Goal: Task Accomplishment & Management: Manage account settings

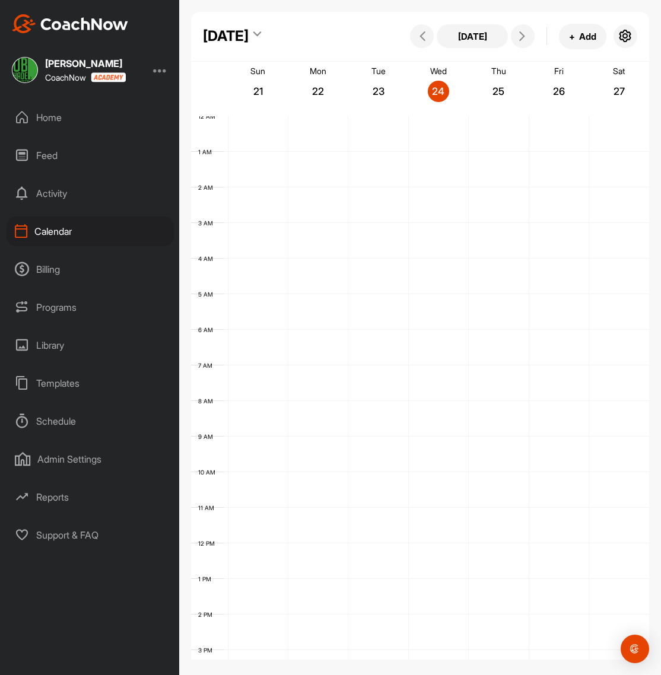
scroll to position [205, 0]
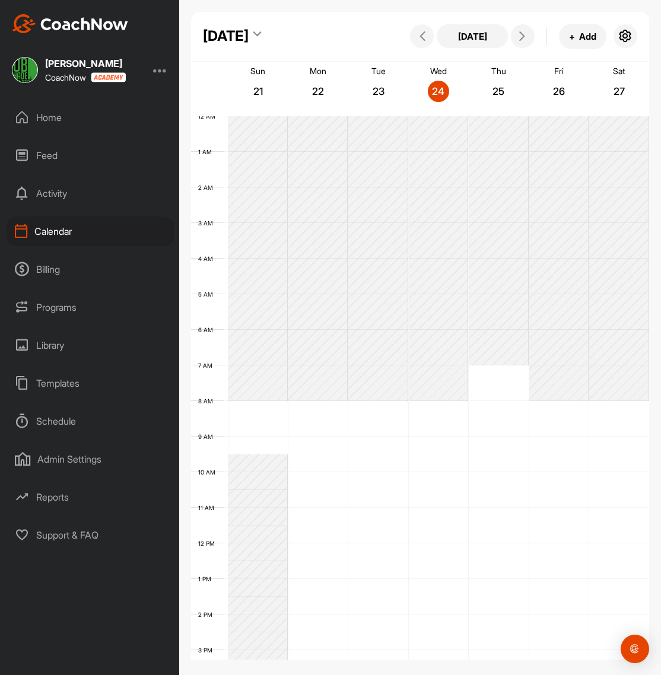
scroll to position [205, 0]
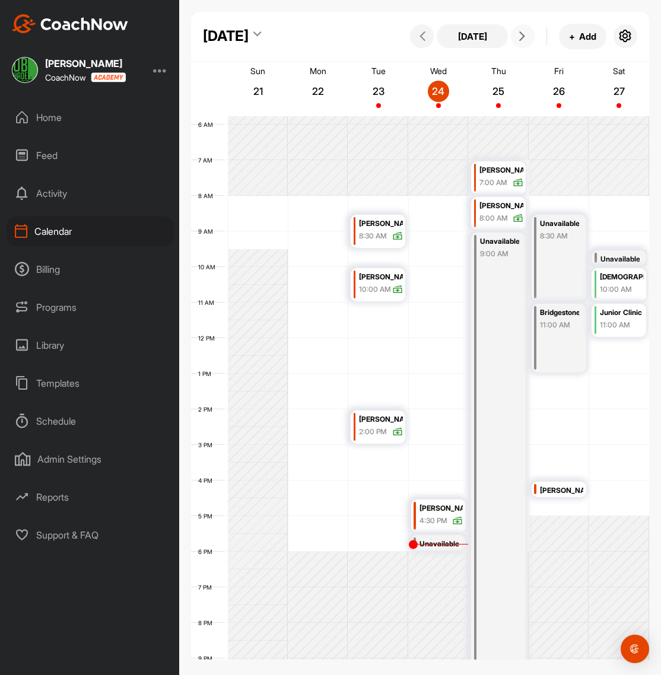
click at [523, 39] on icon at bounding box center [521, 35] width 9 height 9
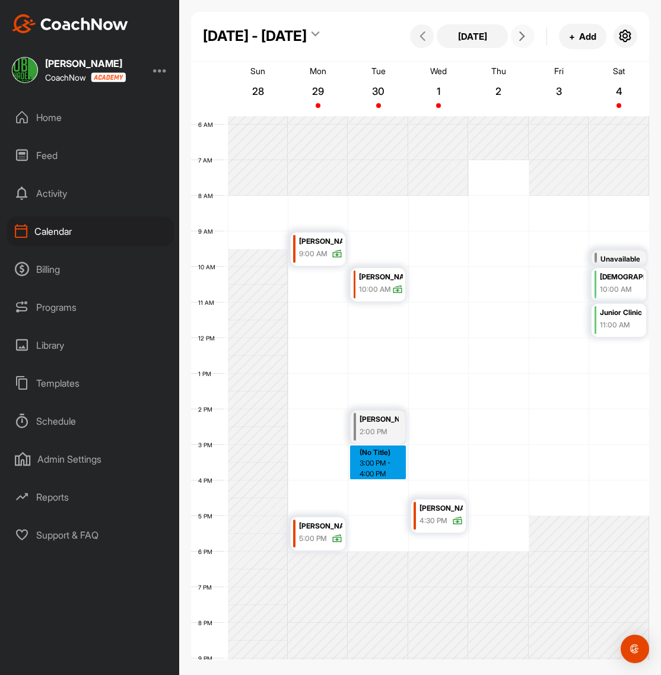
click at [388, 455] on div "12 AM 1 AM 2 AM 3 AM 4 AM 5 AM 6 AM 7 AM 8 AM 9 AM 10 AM 11 AM 12 PM 1 PM 2 PM …" at bounding box center [420, 338] width 458 height 854
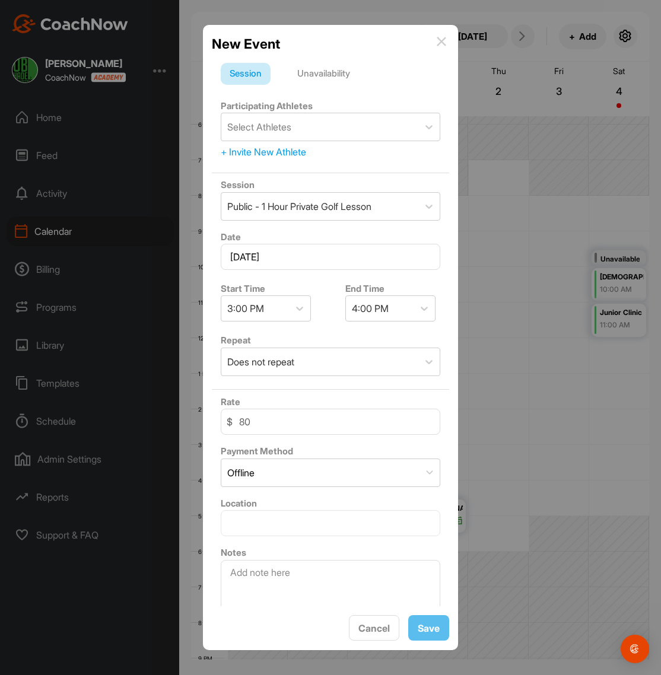
click at [337, 58] on div "Session Unavailability Participating Athletes Select Athletes + Invite New Athl…" at bounding box center [330, 330] width 237 height 553
click at [336, 69] on div "Unavailability" at bounding box center [323, 74] width 71 height 23
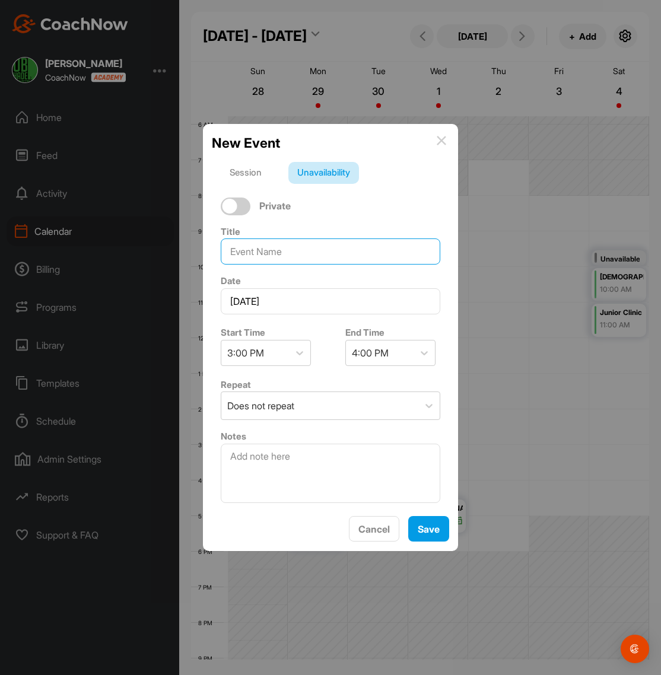
click at [273, 250] on input at bounding box center [330, 251] width 219 height 26
type input "Boy Scout Meeting"
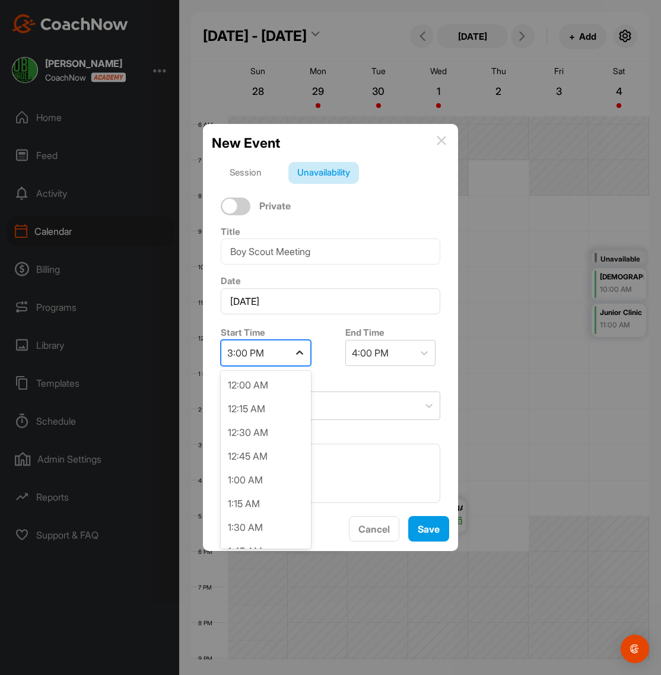
scroll to position [1279, 0]
click at [296, 351] on icon at bounding box center [300, 353] width 12 height 12
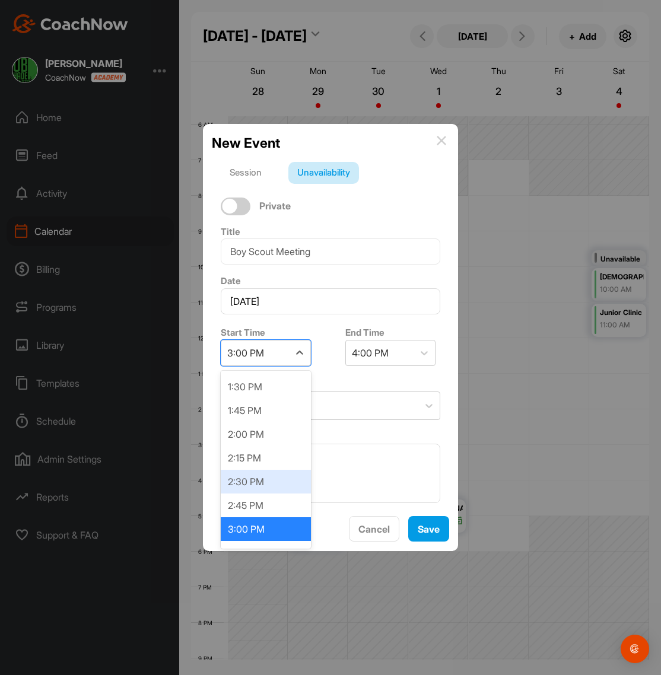
click at [253, 486] on div "2:30 PM" at bounding box center [266, 482] width 90 height 24
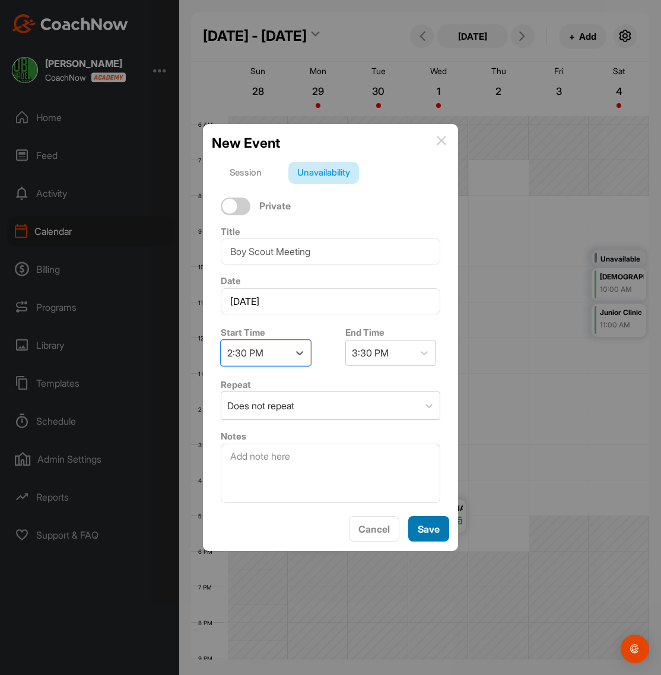
click at [436, 532] on span "Save" at bounding box center [428, 529] width 22 height 12
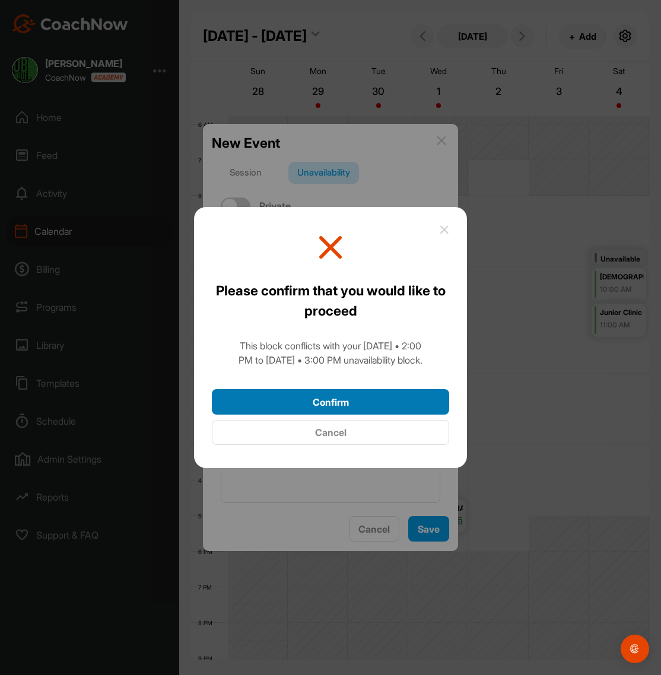
click at [334, 406] on button "Confirm" at bounding box center [330, 401] width 237 height 25
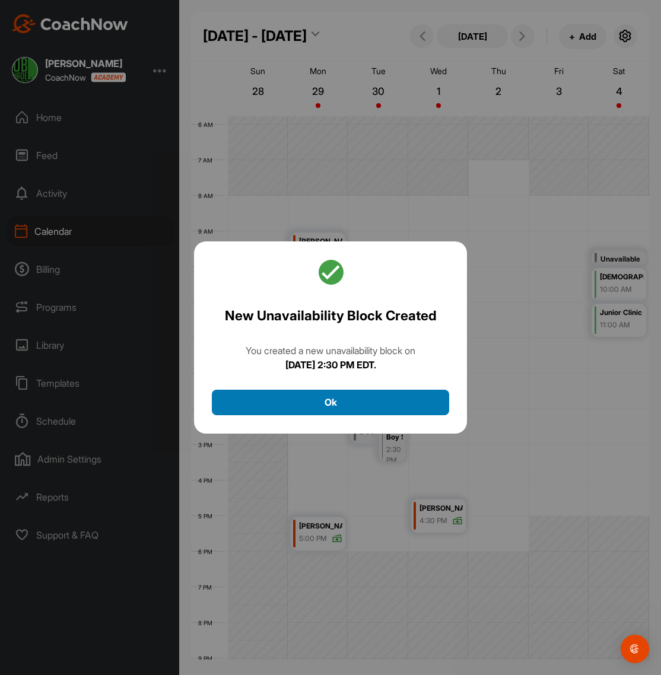
click at [330, 407] on button "Ok" at bounding box center [330, 402] width 237 height 25
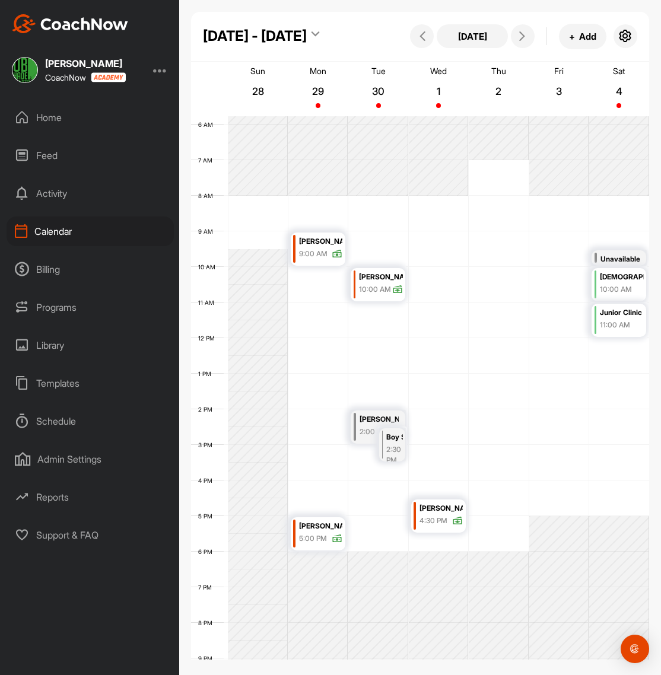
click at [372, 413] on div "Moira Tully" at bounding box center [378, 420] width 39 height 14
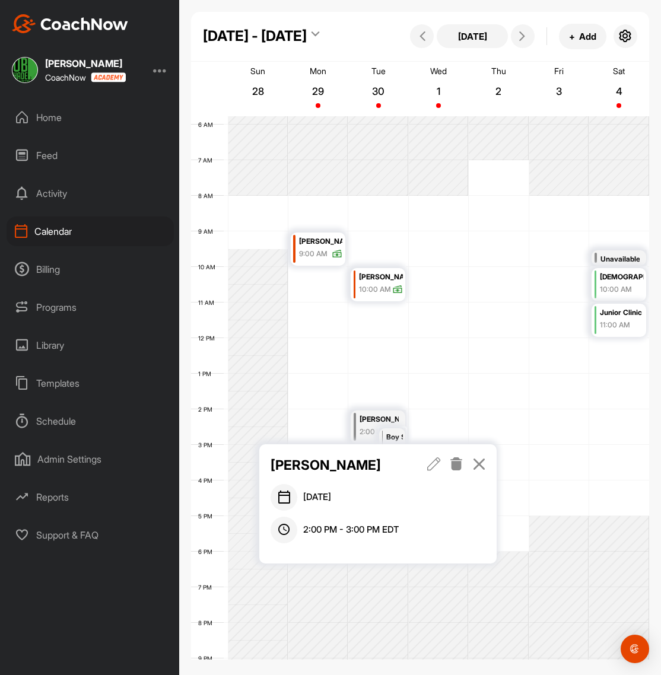
click at [430, 464] on icon at bounding box center [434, 463] width 14 height 13
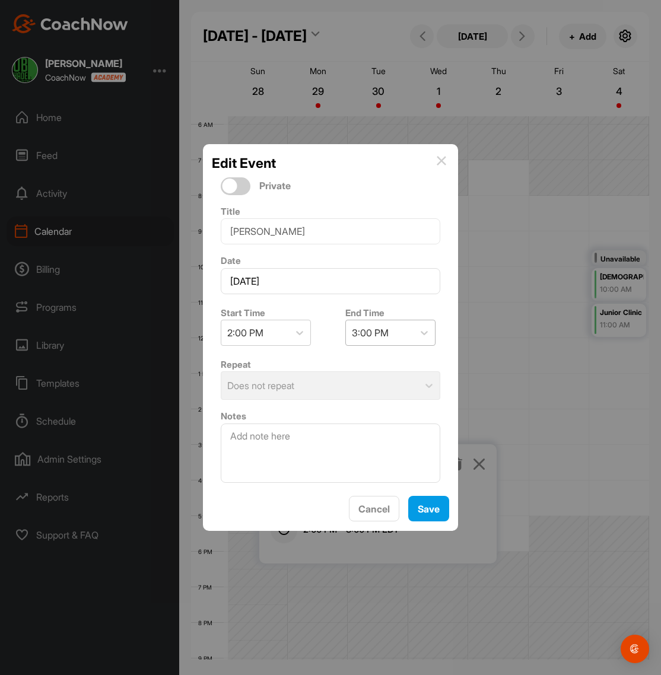
click at [367, 334] on div "3:00 PM" at bounding box center [370, 333] width 37 height 14
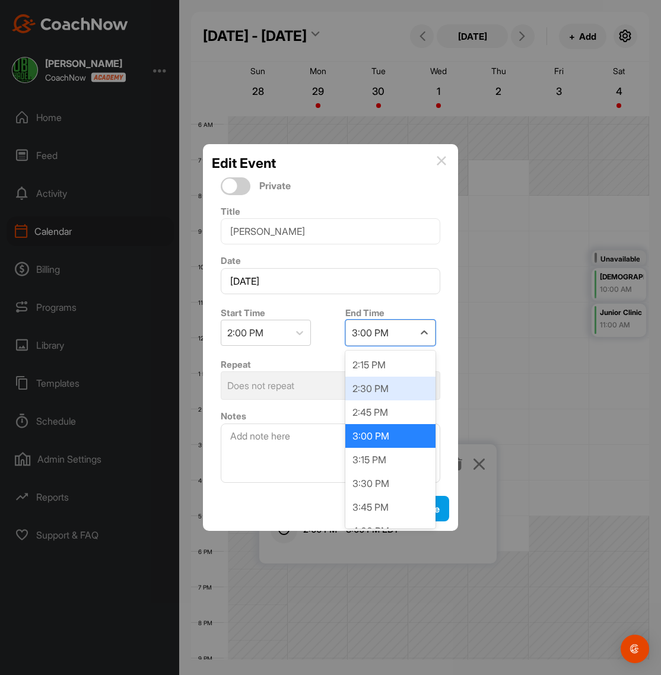
click at [377, 393] on div "2:30 PM" at bounding box center [390, 389] width 90 height 24
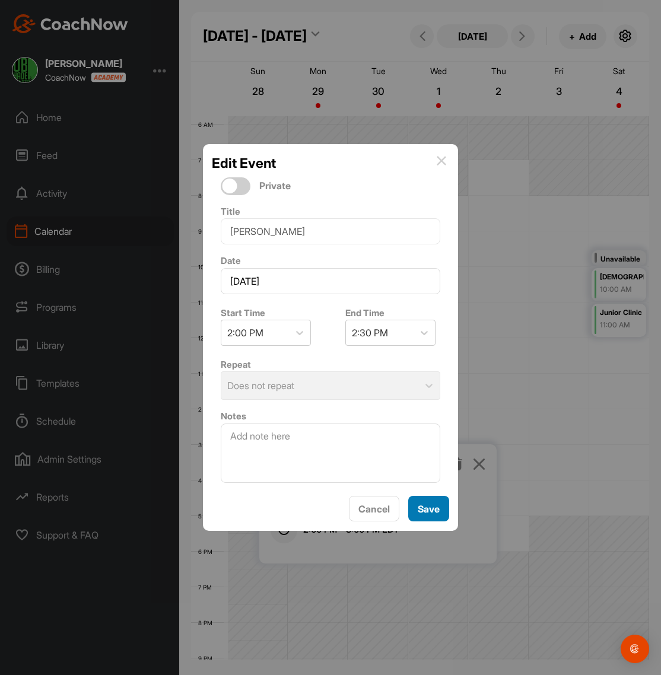
click at [439, 510] on span "Save" at bounding box center [428, 509] width 22 height 12
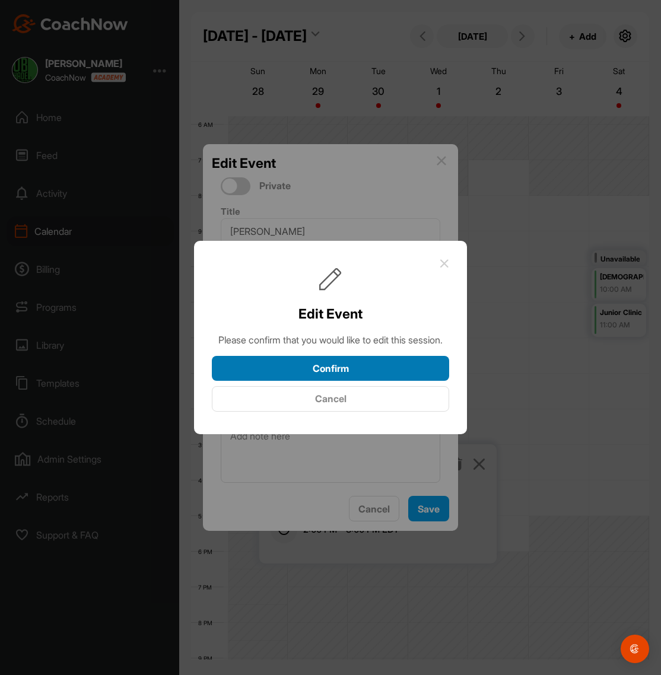
click at [400, 377] on button "Confirm" at bounding box center [330, 368] width 237 height 25
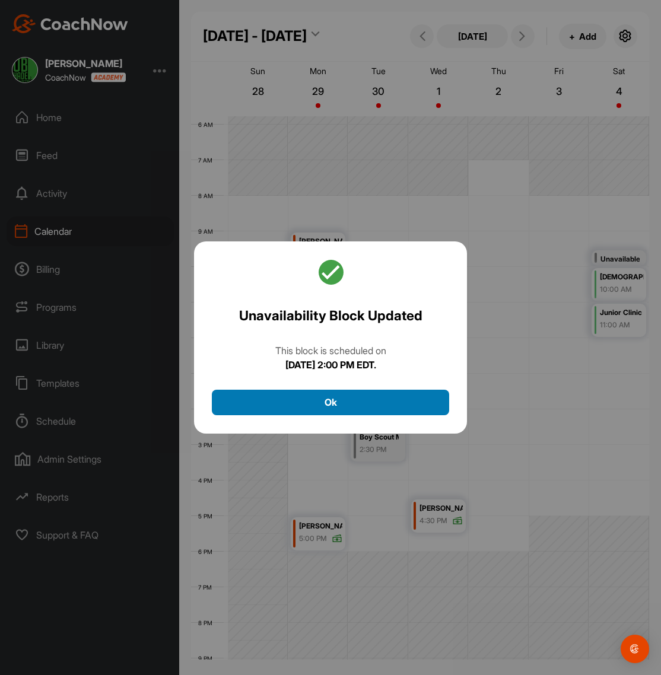
click at [339, 404] on button "Ok" at bounding box center [330, 402] width 237 height 25
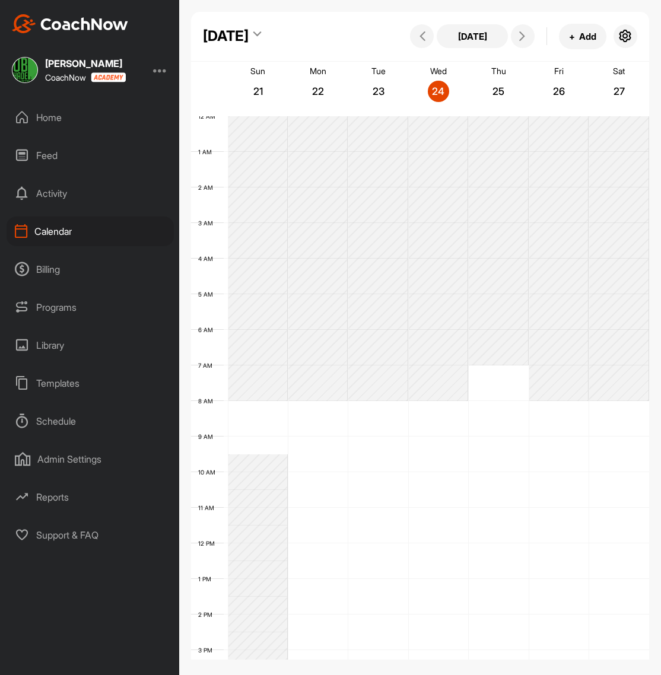
scroll to position [205, 0]
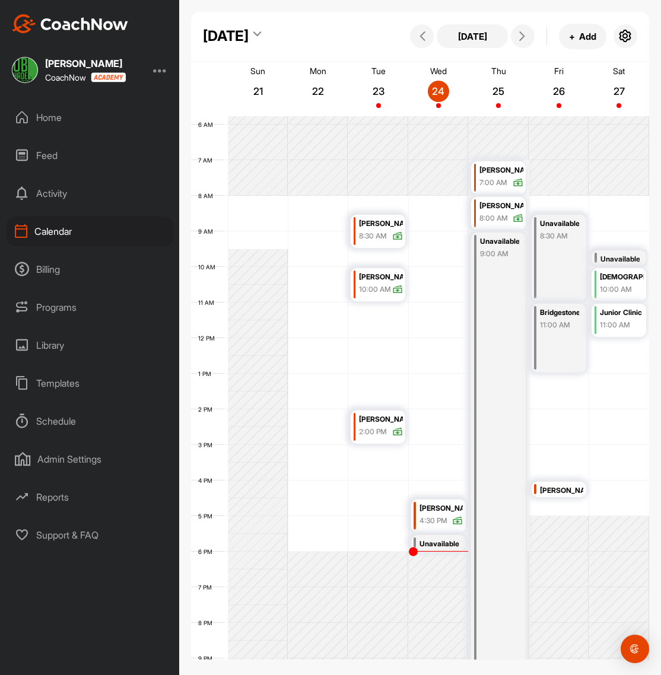
click at [49, 305] on div "Programs" at bounding box center [90, 307] width 167 height 30
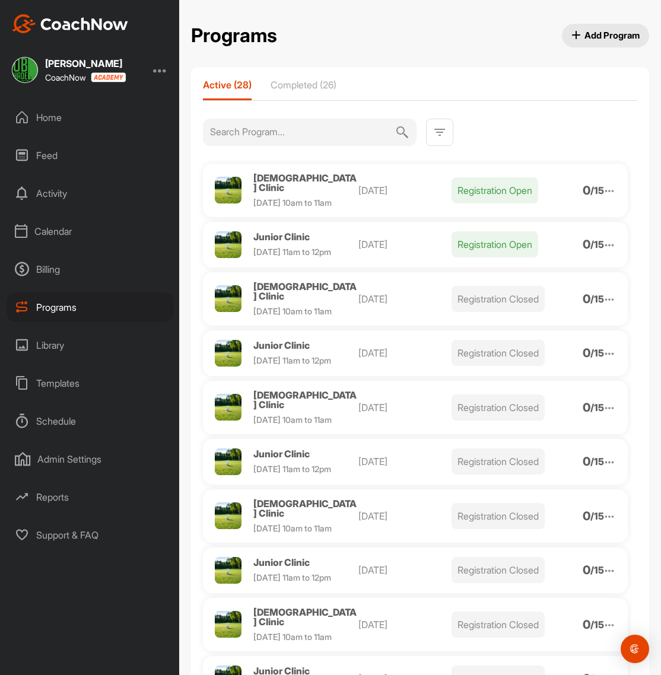
click at [501, 186] on p "Registration Open" at bounding box center [494, 190] width 87 height 26
click at [601, 187] on p "/ 15" at bounding box center [597, 190] width 14 height 9
click at [614, 183] on div at bounding box center [608, 190] width 13 height 15
click at [506, 215] on li "View" at bounding box center [541, 221] width 146 height 19
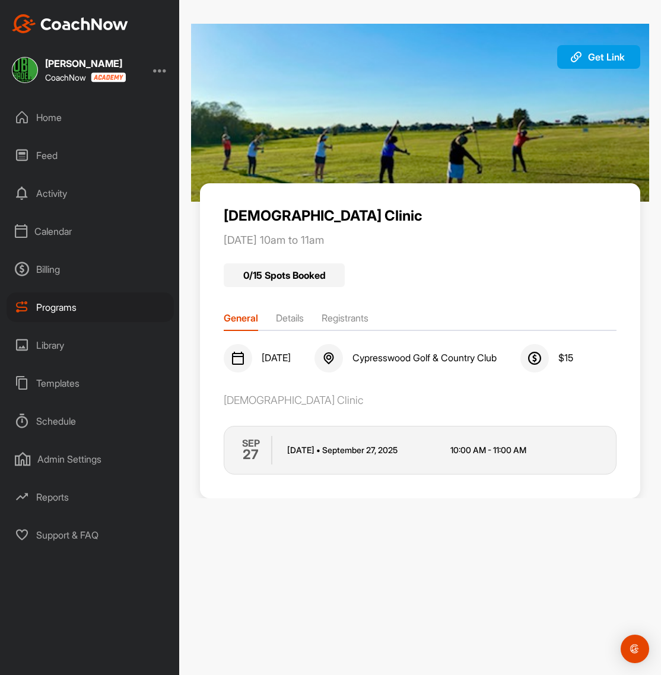
click at [352, 315] on li "Registrants" at bounding box center [344, 320] width 47 height 19
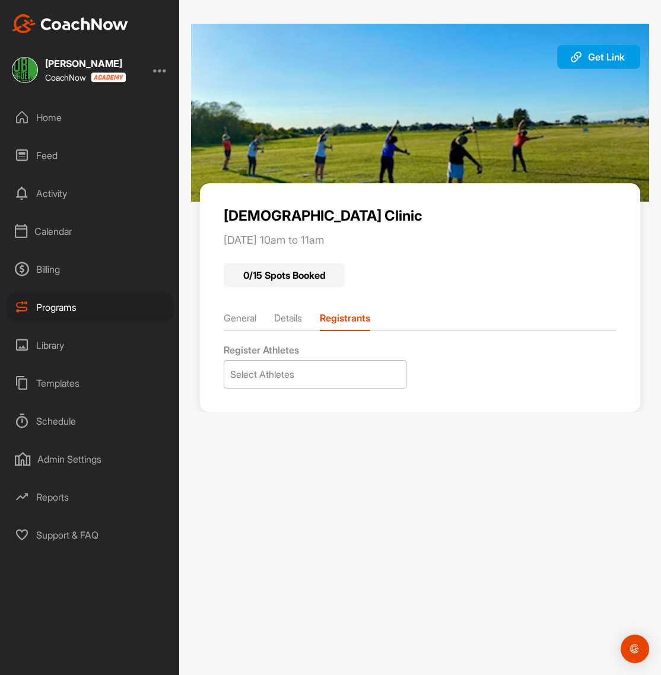
click at [287, 377] on div "Select Athletes" at bounding box center [262, 374] width 64 height 14
type input "[PERSON_NAME]"
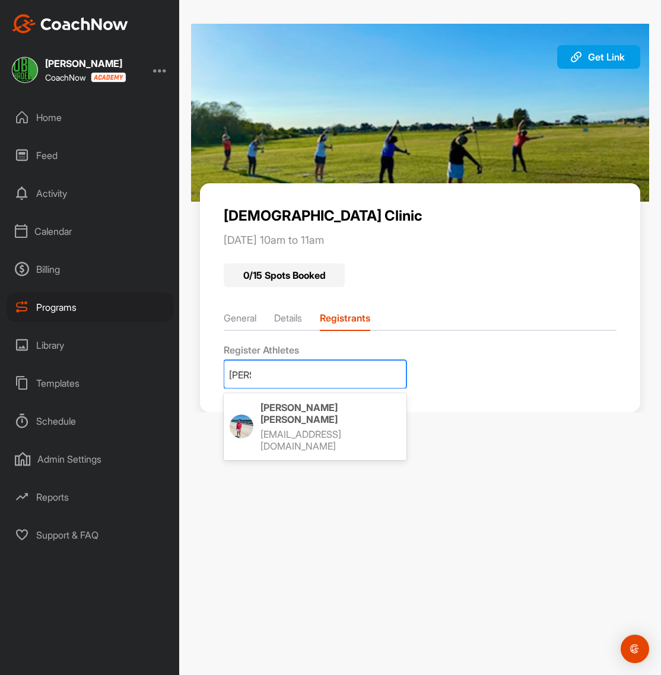
click at [298, 428] on div "[PERSON_NAME] [EMAIL_ADDRESS][DOMAIN_NAME]" at bounding box center [315, 427] width 182 height 62
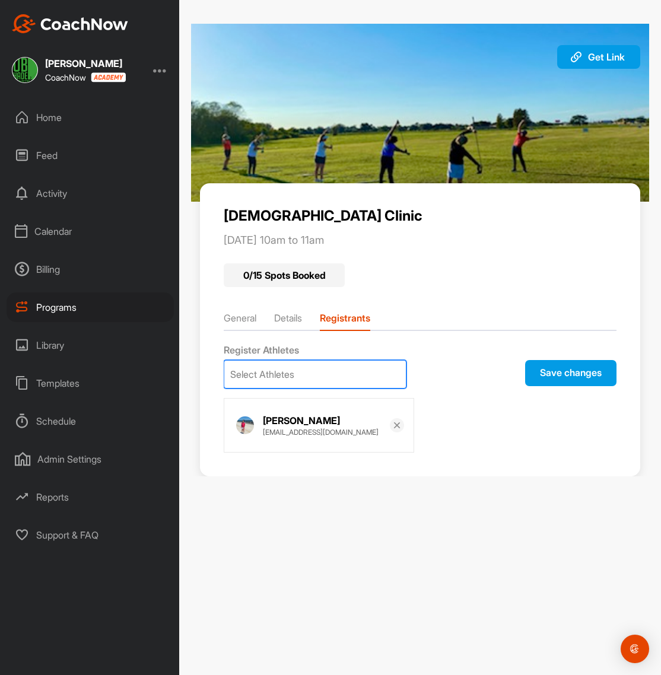
click at [575, 376] on button "Save changes" at bounding box center [570, 373] width 91 height 26
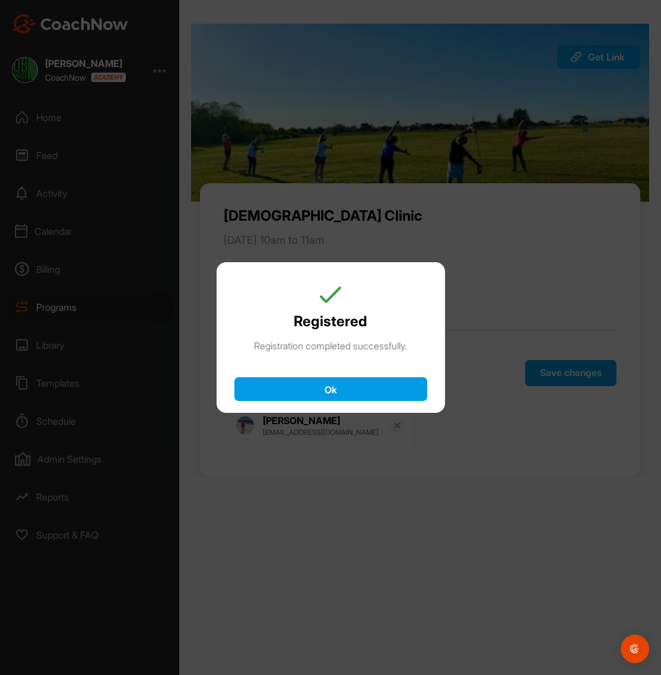
click at [339, 388] on button "Ok" at bounding box center [330, 389] width 193 height 24
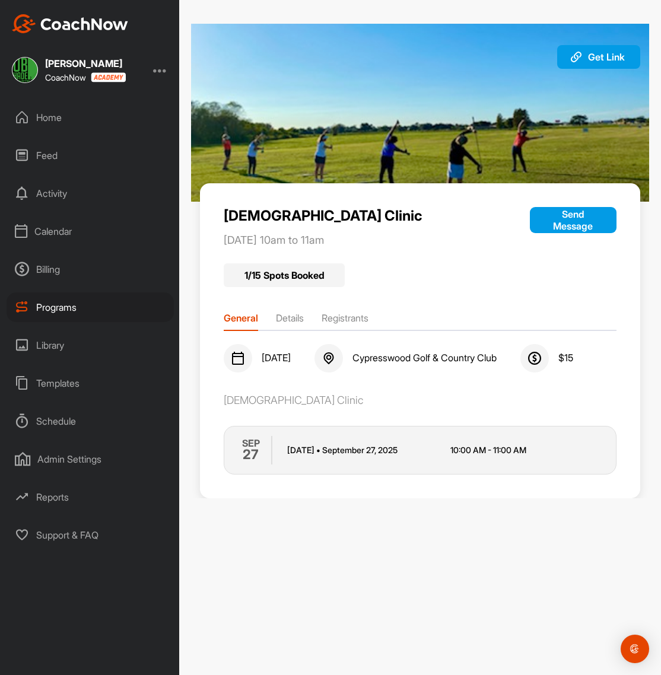
click at [55, 116] on div "Home" at bounding box center [90, 118] width 167 height 30
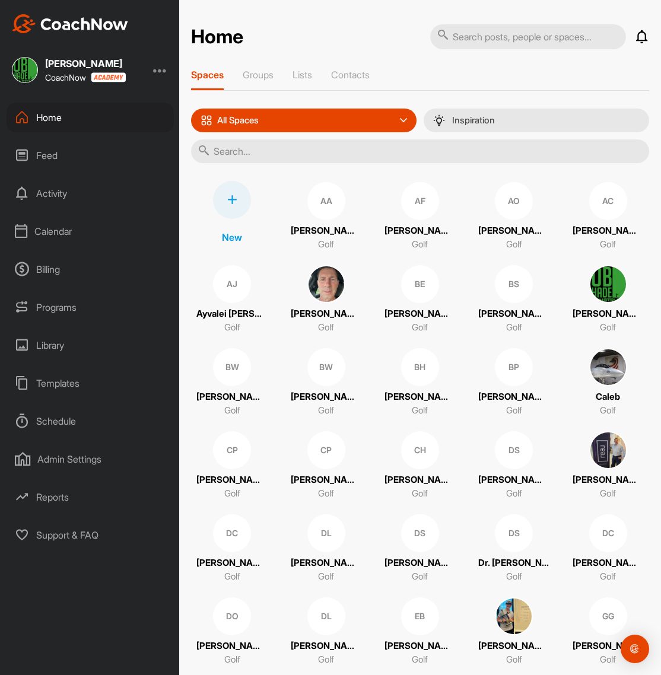
click at [51, 231] on div "Calendar" at bounding box center [90, 231] width 167 height 30
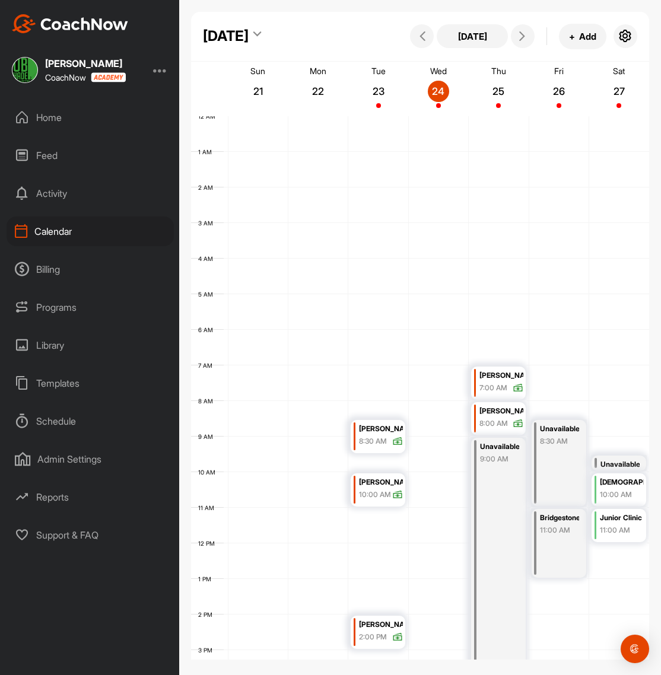
scroll to position [205, 0]
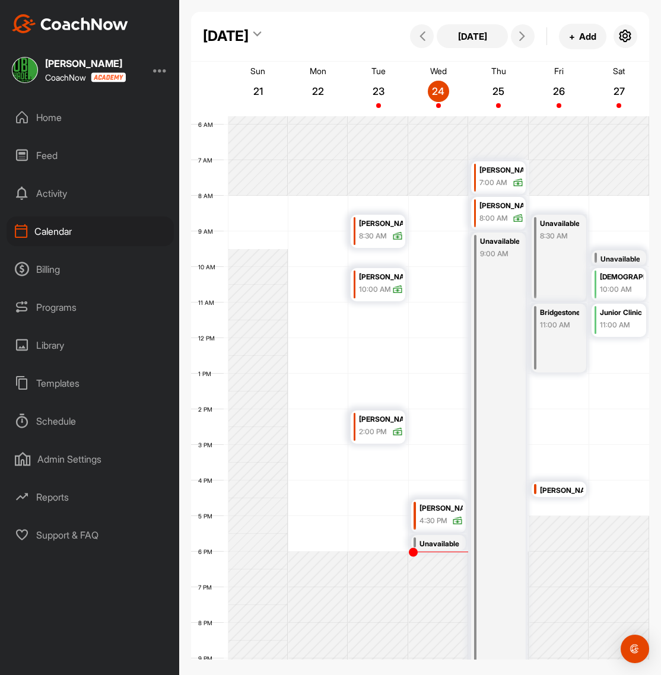
click at [443, 505] on div "[PERSON_NAME]" at bounding box center [440, 509] width 43 height 14
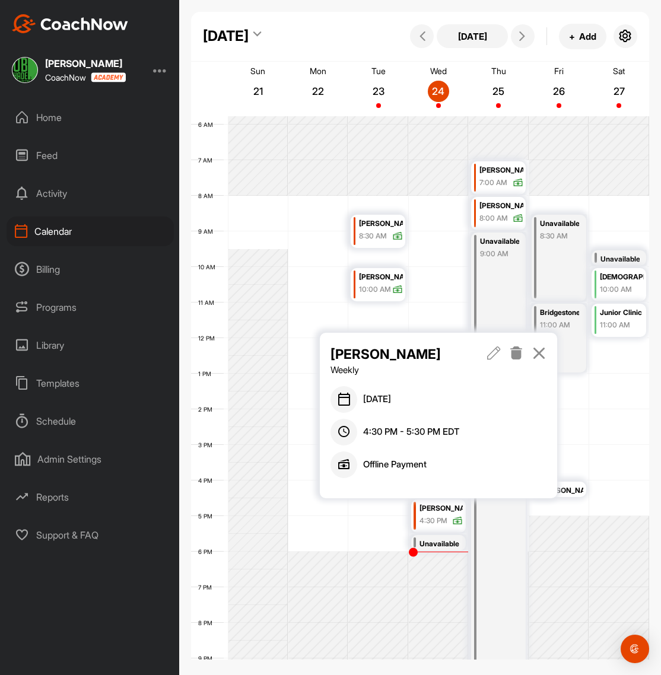
click at [497, 352] on icon at bounding box center [494, 352] width 14 height 13
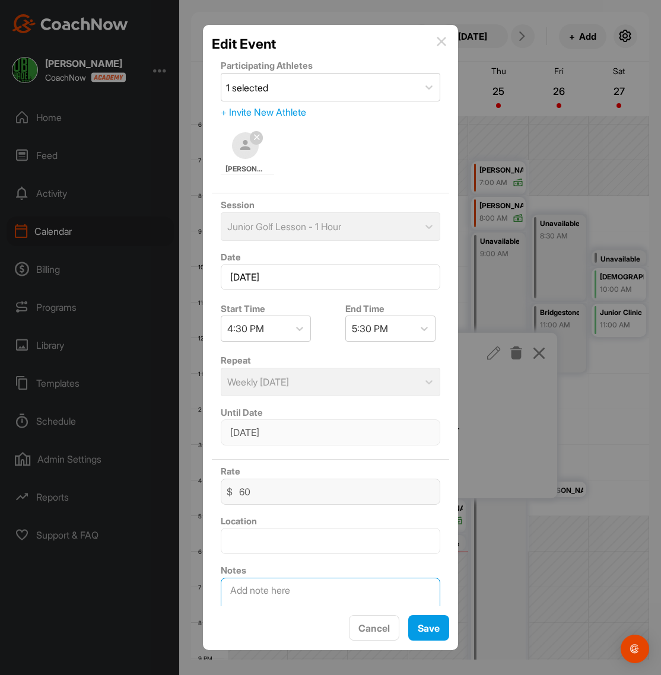
click at [296, 605] on textarea at bounding box center [330, 607] width 219 height 59
type textarea "Paid for this week and last week"
click at [422, 631] on span "Save" at bounding box center [428, 628] width 22 height 12
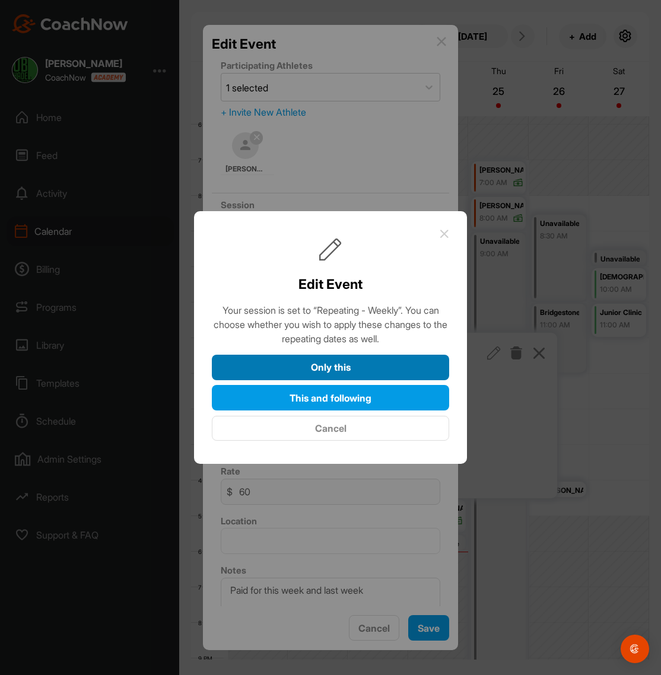
click at [334, 374] on button "Only this" at bounding box center [330, 367] width 237 height 25
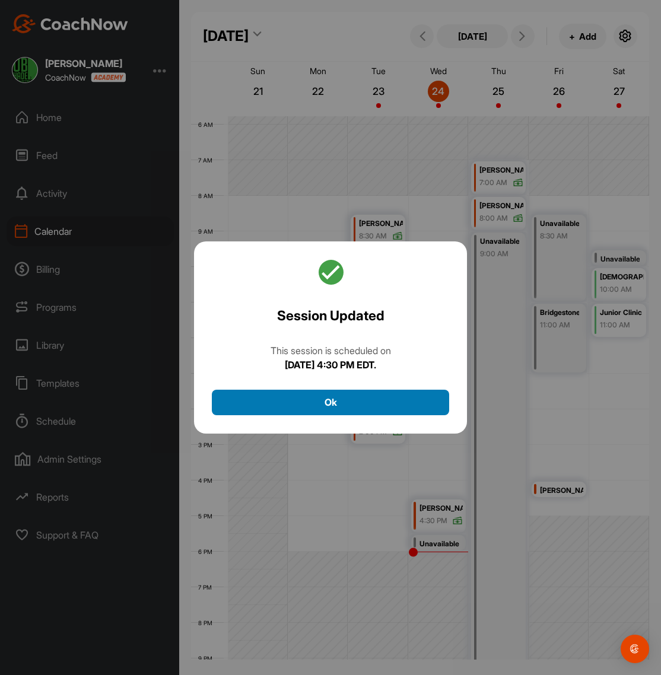
click at [330, 405] on button "Ok" at bounding box center [330, 402] width 237 height 25
